Goal: Task Accomplishment & Management: Manage account settings

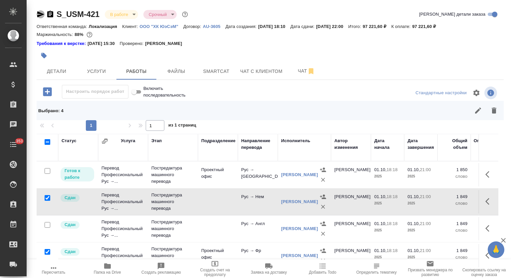
click at [39, 15] on icon "button" at bounding box center [40, 14] width 7 height 6
click at [492, 175] on icon "button" at bounding box center [489, 174] width 8 height 8
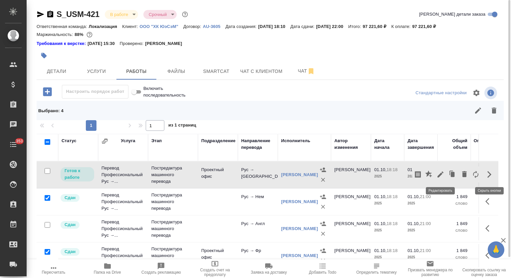
click at [438, 173] on icon "button" at bounding box center [440, 174] width 8 height 8
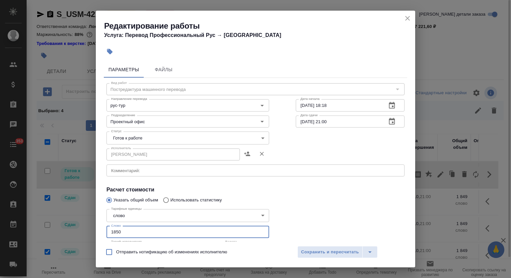
drag, startPoint x: 128, startPoint y: 229, endPoint x: 93, endPoint y: 226, distance: 34.7
click at [93, 226] on div "Редактирование работы Услуга: Перевод Профессиональный Рус → Тур Параметры Файл…" at bounding box center [255, 139] width 511 height 278
type input "1849"
click at [177, 134] on body "🙏 .cls-1 fill:#fff; AWATERA Mutalimov [PERSON_NAME] Спецификации Заказы 0 Чаты …" at bounding box center [255, 139] width 511 height 278
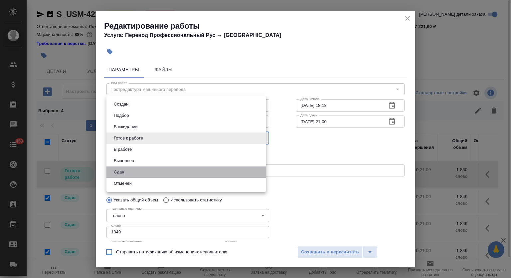
click at [146, 172] on li "Сдан" at bounding box center [186, 171] width 160 height 11
type input "closed"
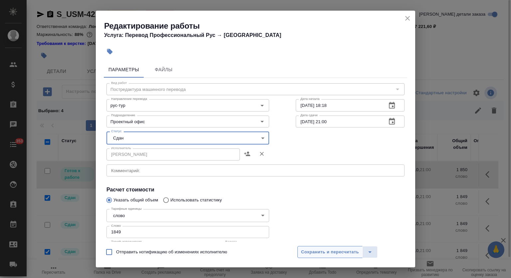
click at [321, 253] on span "Сохранить и пересчитать" at bounding box center [330, 252] width 58 height 8
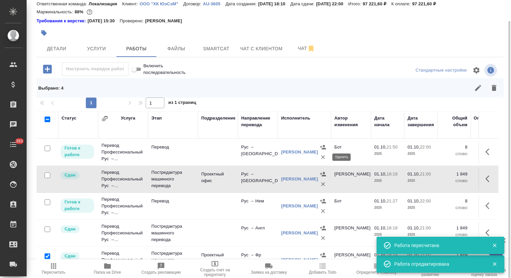
click at [323, 158] on icon "button" at bounding box center [323, 157] width 7 height 7
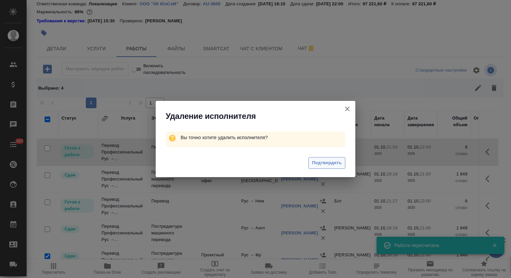
click at [321, 158] on button "Подтвердить" at bounding box center [326, 163] width 37 height 12
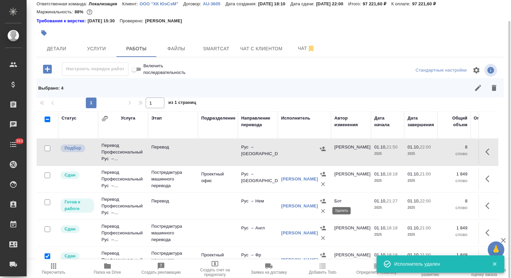
click at [322, 210] on icon "button" at bounding box center [323, 211] width 4 height 4
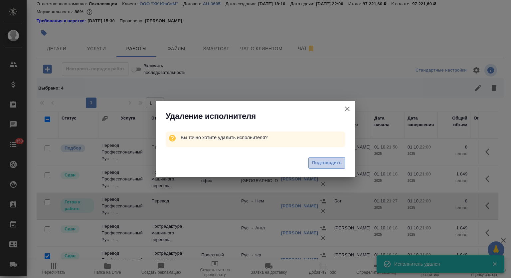
click at [326, 159] on span "Подтвердить" at bounding box center [327, 163] width 30 height 8
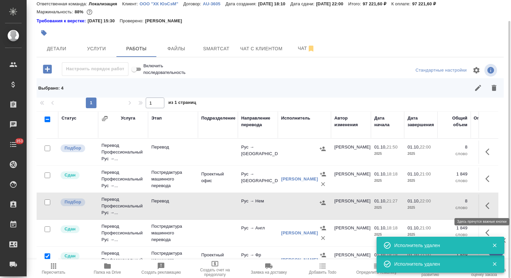
drag, startPoint x: 486, startPoint y: 206, endPoint x: 472, endPoint y: 215, distance: 16.2
click at [486, 207] on icon "button" at bounding box center [489, 206] width 8 height 8
click at [462, 203] on icon "button" at bounding box center [464, 205] width 8 height 8
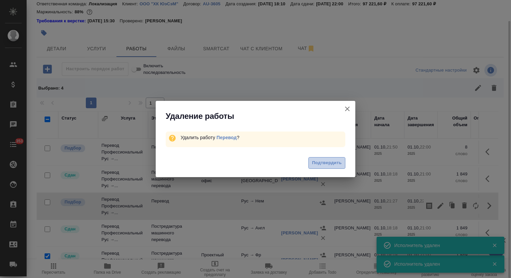
click at [342, 163] on button "Подтвердить" at bounding box center [326, 163] width 37 height 12
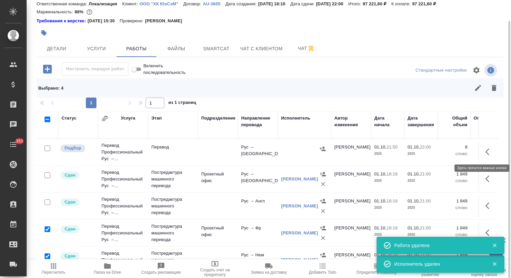
click at [488, 150] on button "button" at bounding box center [489, 152] width 16 height 16
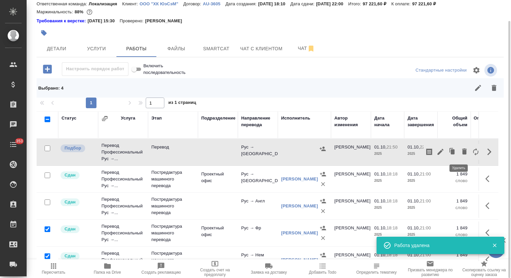
click at [462, 149] on icon "button" at bounding box center [464, 151] width 5 height 6
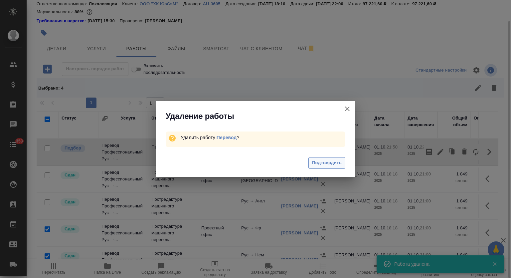
click at [321, 160] on span "Подтвердить" at bounding box center [327, 163] width 30 height 8
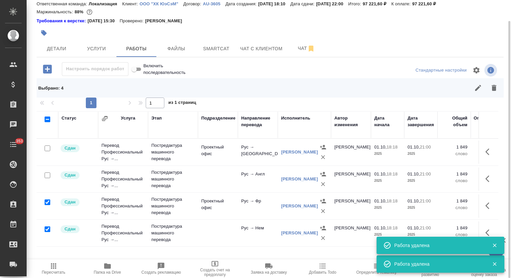
drag, startPoint x: 55, startPoint y: 265, endPoint x: 72, endPoint y: 264, distance: 17.3
click at [55, 265] on icon "button" at bounding box center [53, 265] width 5 height 5
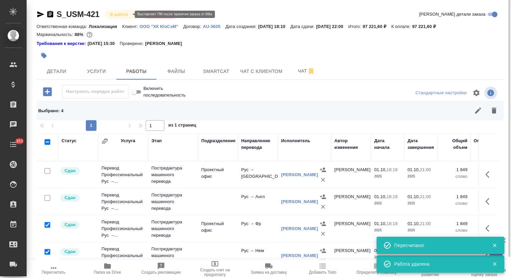
click at [129, 13] on body "🙏 .cls-1 fill:#fff; AWATERA Mutalimov [PERSON_NAME] Спецификации Заказы 0 Чаты …" at bounding box center [255, 139] width 511 height 278
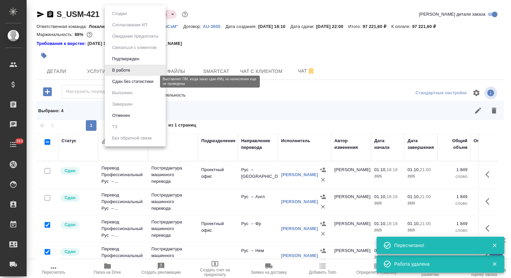
click at [131, 80] on button "Сдан без статистики" at bounding box center [132, 81] width 45 height 7
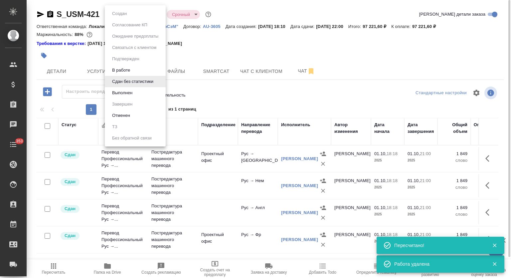
click at [153, 13] on body "🙏 .cls-1 fill:#fff; AWATERA Mutalimov [PERSON_NAME] Спецификации Заказы 0 Чаты …" at bounding box center [255, 139] width 511 height 278
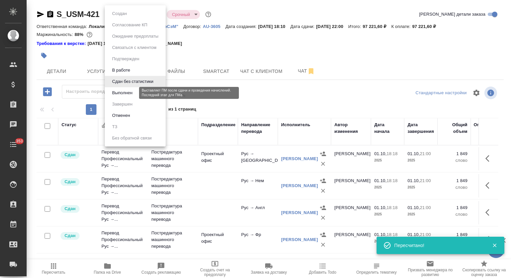
click at [129, 93] on button "Выполнен" at bounding box center [122, 92] width 24 height 7
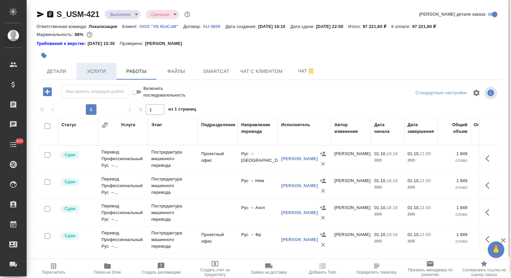
click at [99, 71] on span "Услуги" at bounding box center [97, 71] width 32 height 8
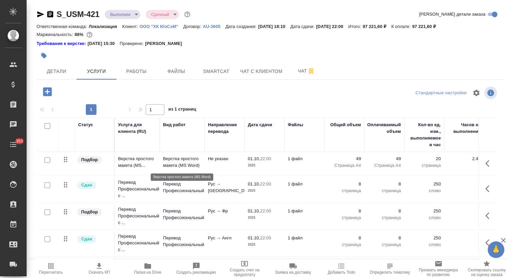
click at [193, 159] on p "Верстка простого макета (MS Word)" at bounding box center [182, 161] width 38 height 13
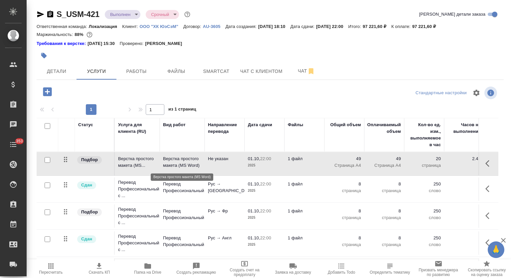
click at [193, 159] on p "Верстка простого макета (MS Word)" at bounding box center [182, 161] width 38 height 13
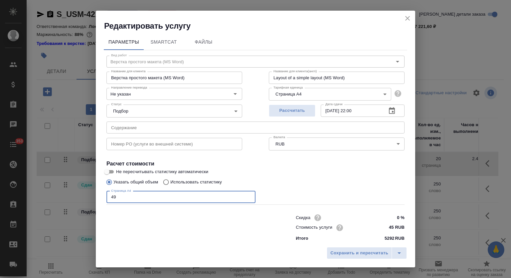
drag, startPoint x: 122, startPoint y: 196, endPoint x: 107, endPoint y: 194, distance: 14.8
click at [107, 194] on input "49" at bounding box center [180, 197] width 149 height 12
type input "61"
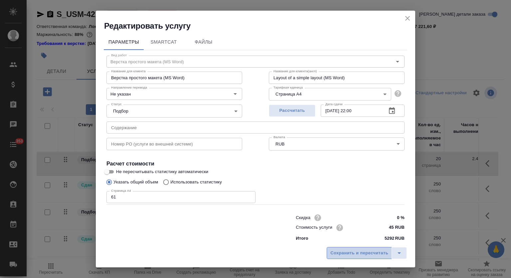
click at [356, 252] on span "Сохранить и пересчитать" at bounding box center [359, 253] width 58 height 8
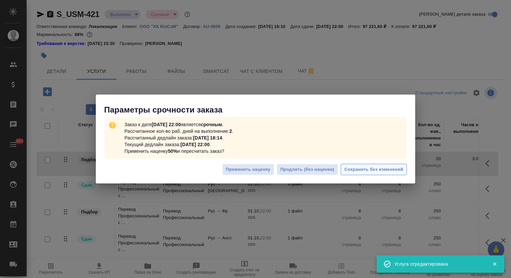
click at [384, 170] on span "Сохранить без изменений" at bounding box center [373, 170] width 59 height 8
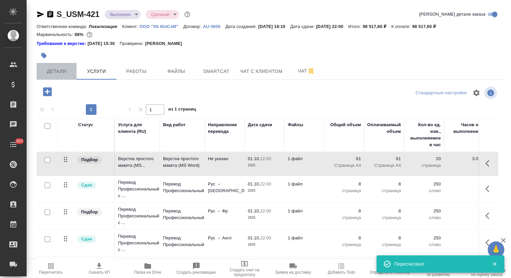
click at [59, 76] on button "Детали" at bounding box center [57, 71] width 40 height 17
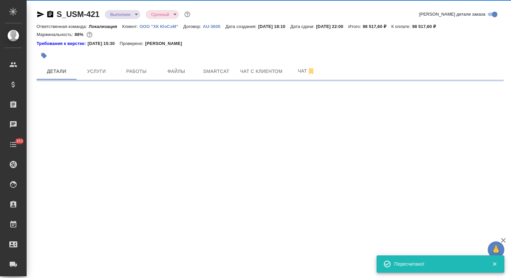
select select "RU"
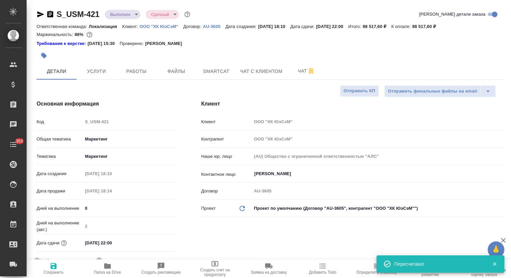
type textarea "x"
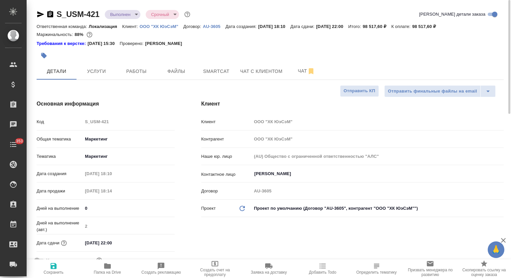
type textarea "x"
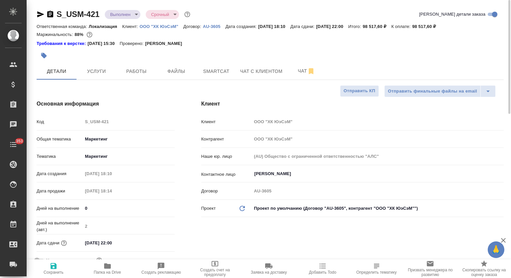
type textarea "x"
click at [51, 13] on icon "button" at bounding box center [50, 14] width 6 height 7
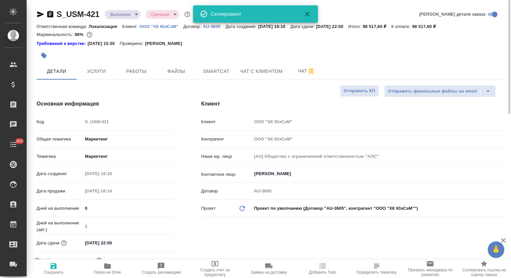
type textarea "x"
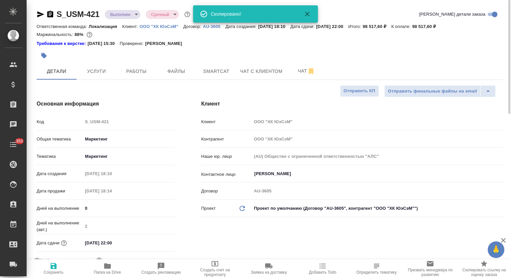
type textarea "x"
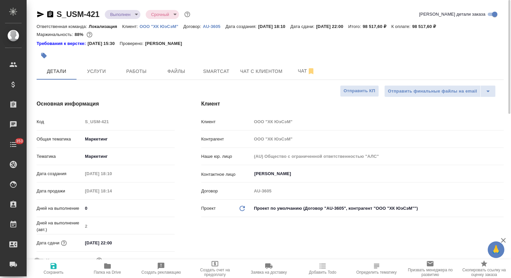
type textarea "x"
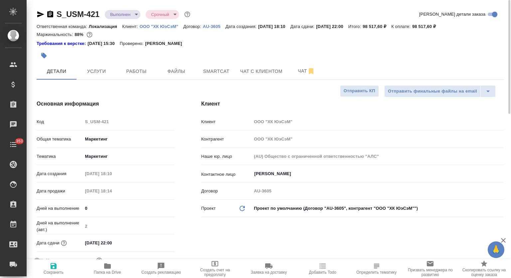
type textarea "x"
drag, startPoint x: 430, startPoint y: 26, endPoint x: 448, endPoint y: 26, distance: 18.6
click at [441, 26] on p "98 517,60 ₽" at bounding box center [426, 26] width 29 height 5
copy p "98 517,60"
type textarea "x"
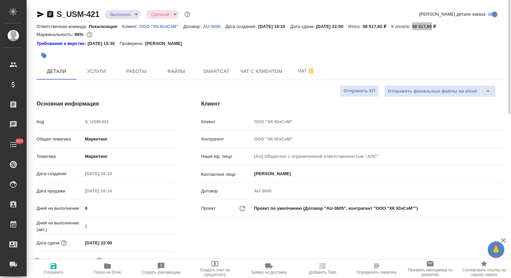
type textarea "x"
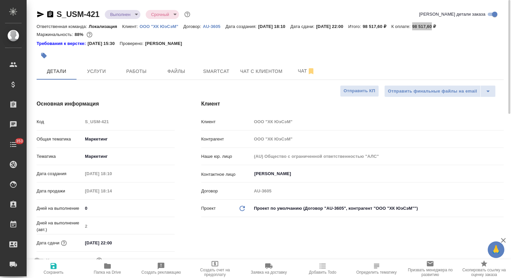
type textarea "x"
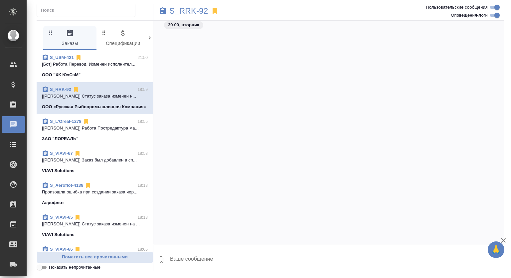
scroll to position [1619, 0]
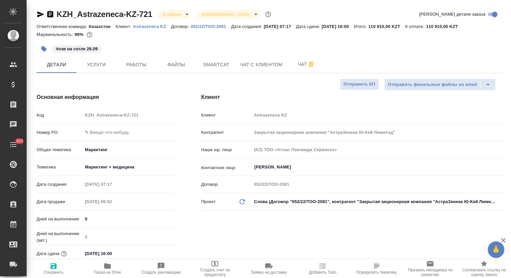
select select "RU"
